Goal: Transaction & Acquisition: Purchase product/service

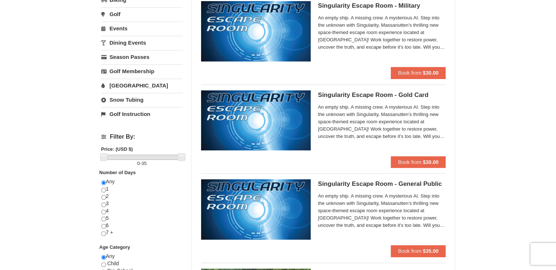
scroll to position [186, 0]
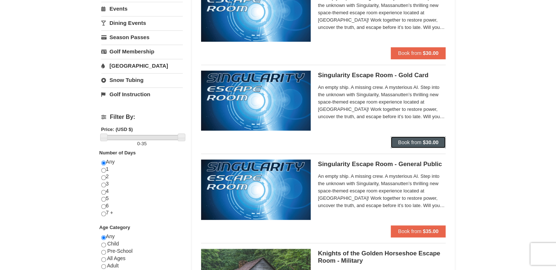
click at [409, 141] on span "Book from" at bounding box center [409, 142] width 23 height 6
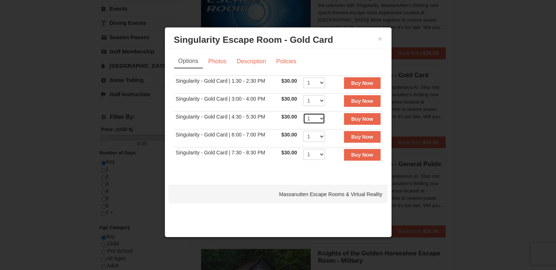
click at [323, 117] on select "1 2 3 4 5 6 7 8" at bounding box center [314, 118] width 22 height 11
select select "2"
click at [303, 113] on select "1 2 3 4 5 6 7 8" at bounding box center [314, 118] width 22 height 11
click at [362, 116] on strong "Buy Now" at bounding box center [362, 119] width 22 height 6
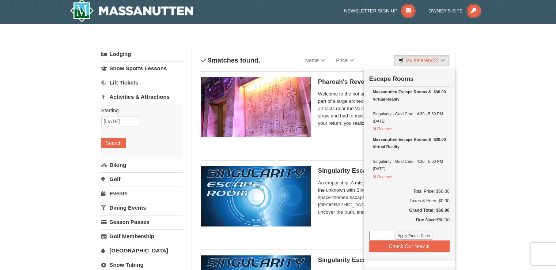
scroll to position [2, 0]
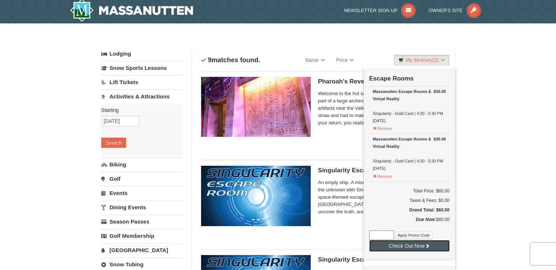
click at [404, 244] on button "Check Out Now" at bounding box center [409, 246] width 80 height 12
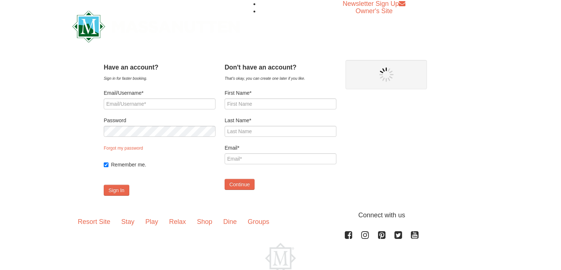
type input "[EMAIL_ADDRESS][DOMAIN_NAME]"
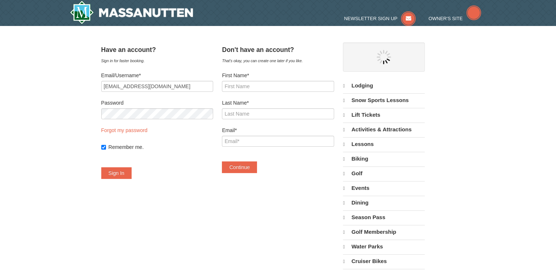
select select "10"
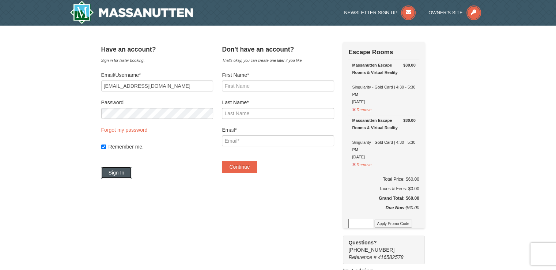
click at [122, 173] on button "Sign In" at bounding box center [116, 173] width 31 height 12
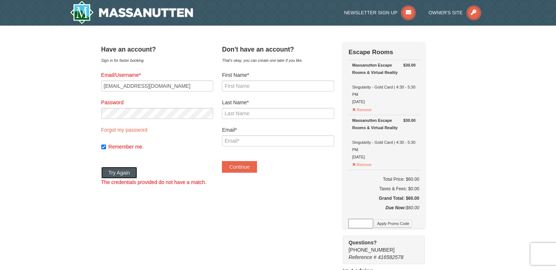
click at [126, 173] on button "Try Again" at bounding box center [119, 173] width 36 height 12
click at [129, 129] on link "Forgot my password" at bounding box center [124, 130] width 46 height 6
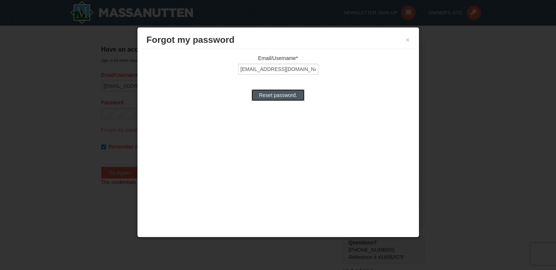
click at [276, 95] on input "Reset password." at bounding box center [277, 95] width 53 height 12
type input "Processing..."
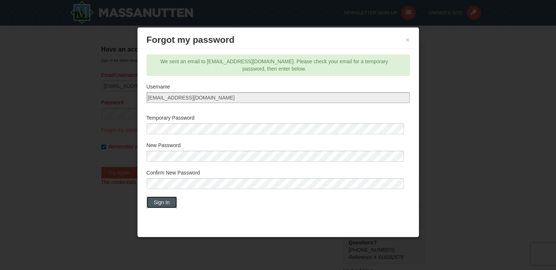
click at [161, 202] on button "Sign In" at bounding box center [161, 202] width 31 height 12
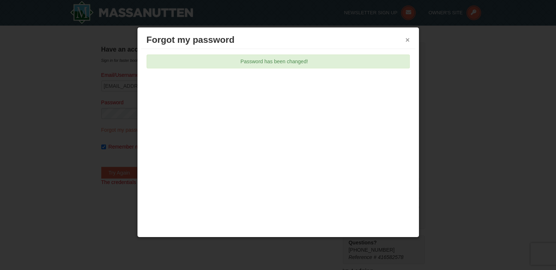
click at [408, 38] on button "×" at bounding box center [407, 39] width 4 height 7
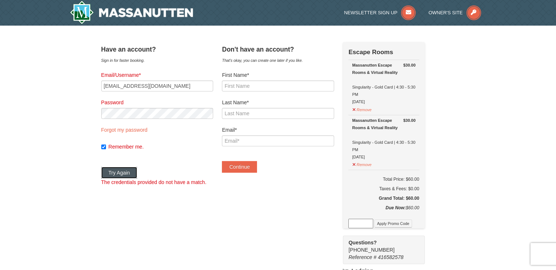
click at [126, 173] on button "Try Again" at bounding box center [119, 173] width 36 height 12
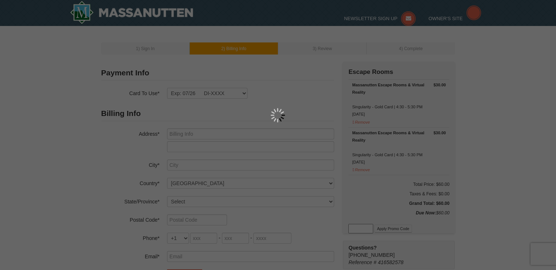
type input "3028 W Woods Edge Drive"
type input "Bloomsburg"
select select "PA"
type input "17815"
type input "570"
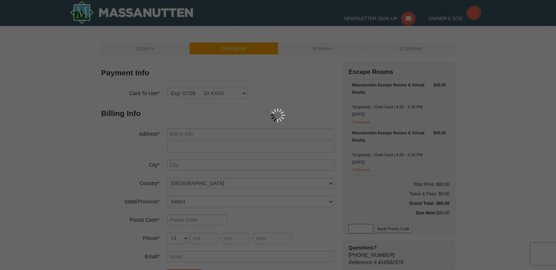
type input "242"
type input "8482"
type input "Pbsimps@ptd.net"
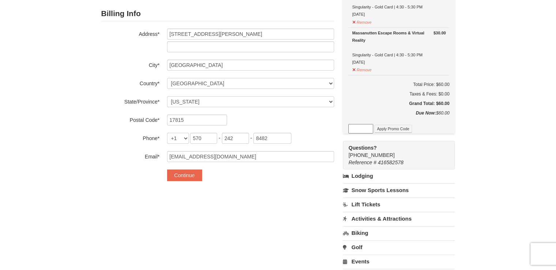
scroll to position [104, 0]
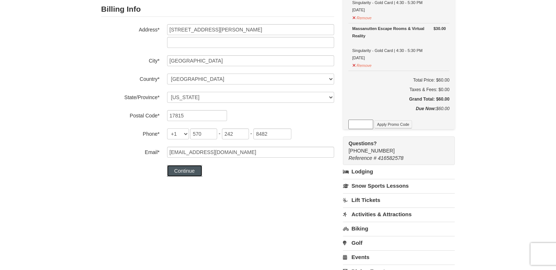
click at [187, 169] on button "Continue" at bounding box center [184, 171] width 35 height 12
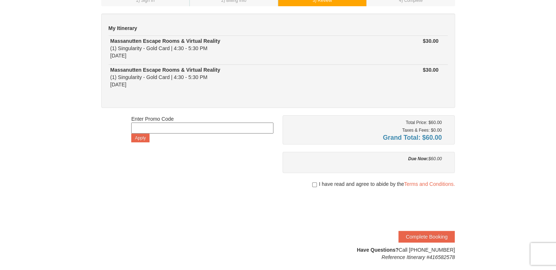
scroll to position [67, 0]
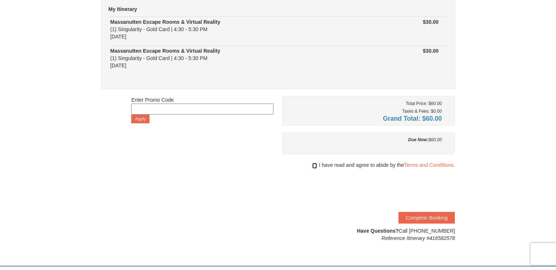
click at [314, 164] on input "checkbox" at bounding box center [314, 166] width 5 height 6
checkbox input "true"
click at [437, 216] on button "Complete Booking" at bounding box center [426, 217] width 56 height 12
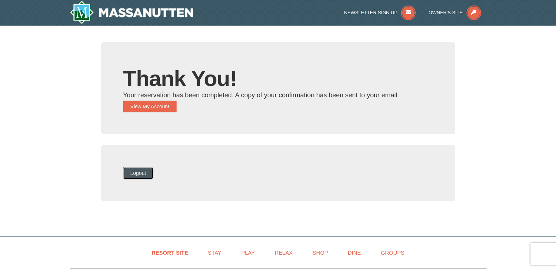
click at [150, 171] on button "Logout" at bounding box center [138, 173] width 30 height 12
